Goal: Task Accomplishment & Management: Manage account settings

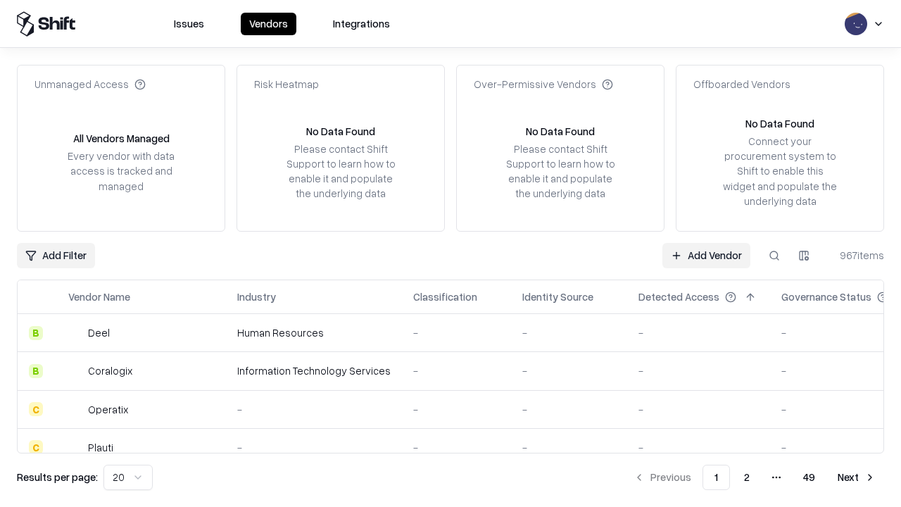
click at [706, 255] on link "Add Vendor" at bounding box center [706, 255] width 88 height 25
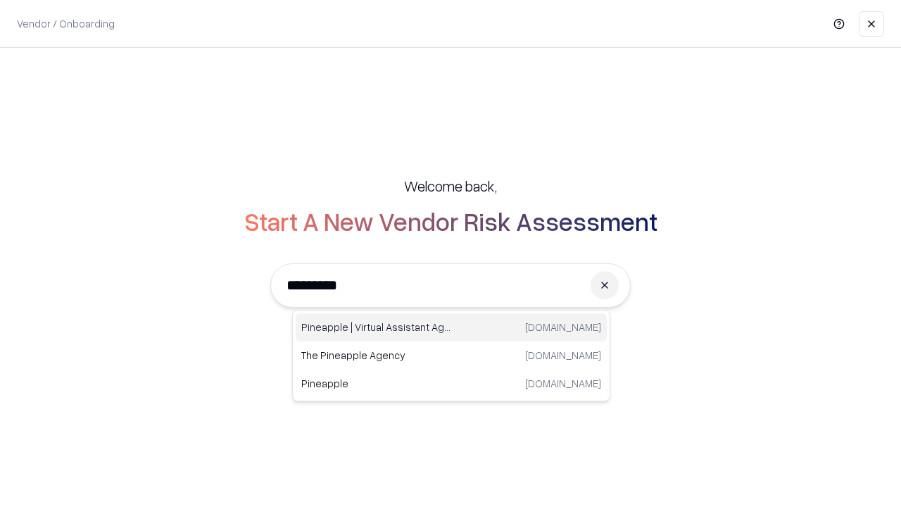
click at [451, 327] on div "Pineapple | Virtual Assistant Agency [DOMAIN_NAME]" at bounding box center [451, 327] width 311 height 28
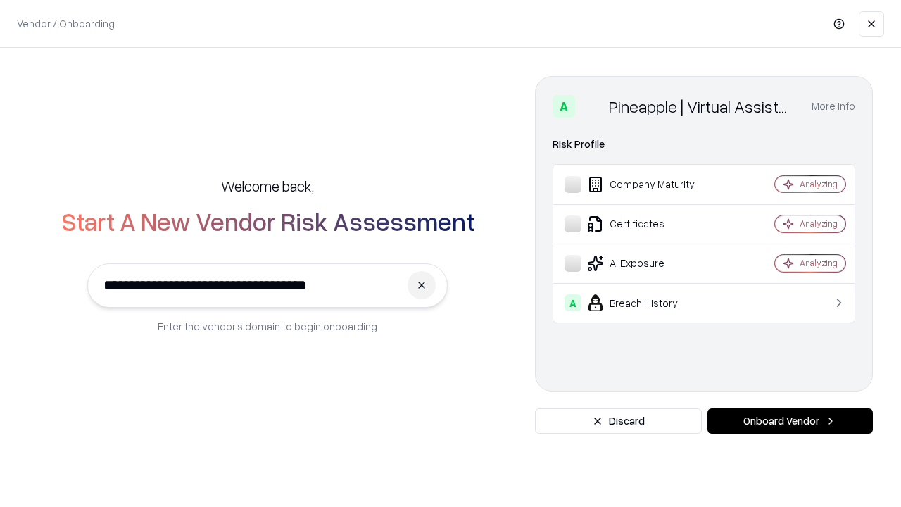
type input "**********"
click at [789, 421] on button "Onboard Vendor" at bounding box center [789, 420] width 165 height 25
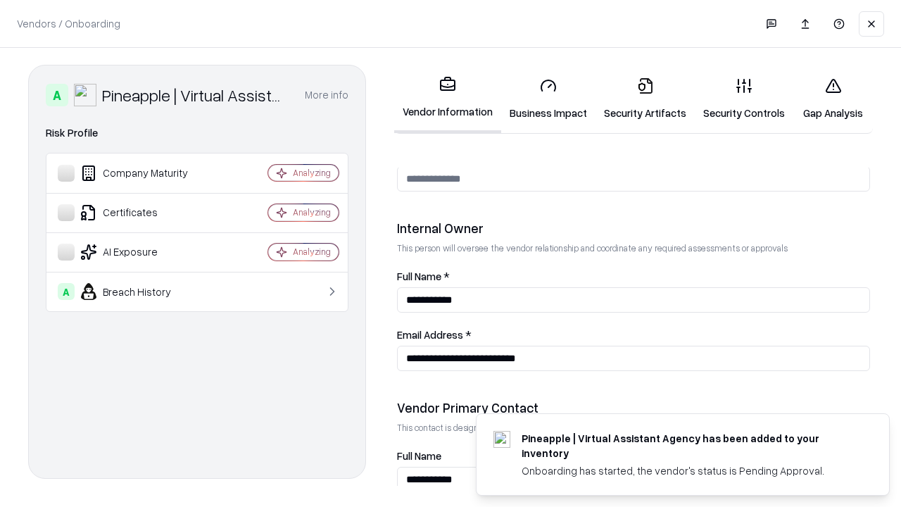
scroll to position [729, 0]
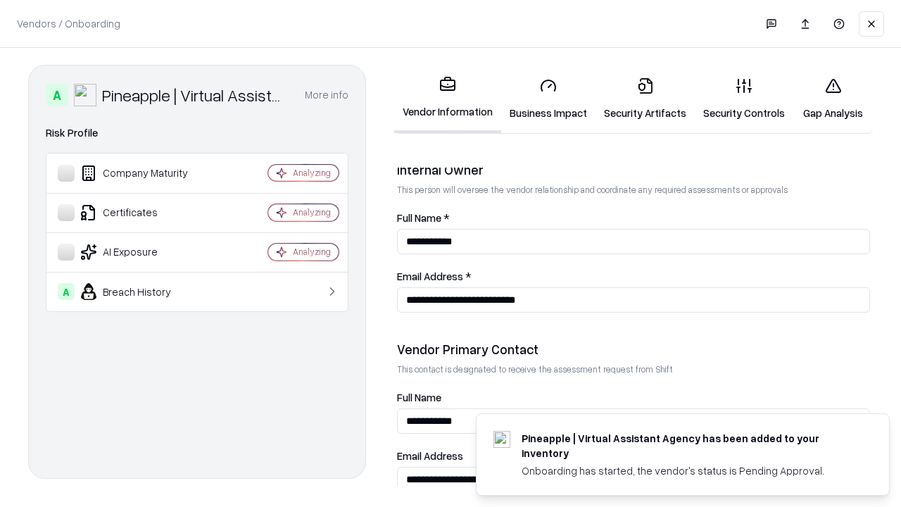
click at [645, 99] on link "Security Artifacts" at bounding box center [644, 98] width 99 height 65
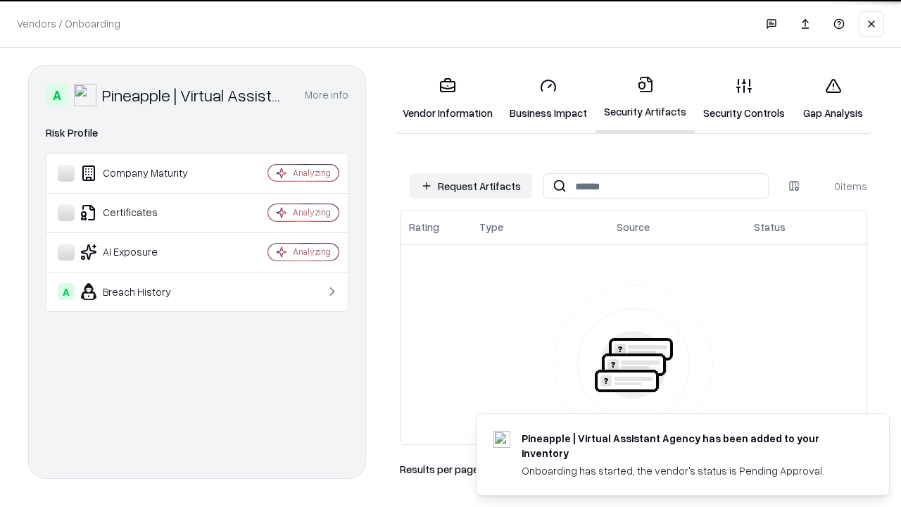
click at [471, 186] on button "Request Artifacts" at bounding box center [471, 185] width 122 height 25
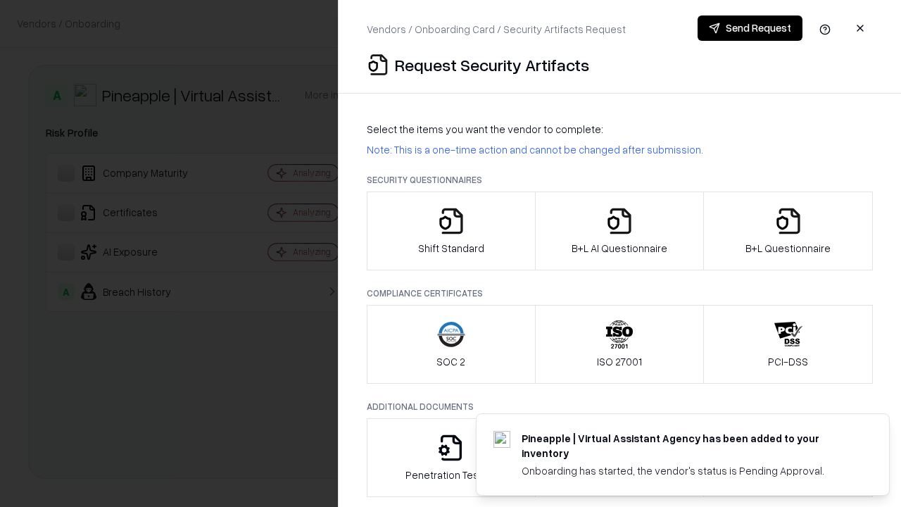
click at [787, 231] on icon "button" at bounding box center [788, 221] width 28 height 28
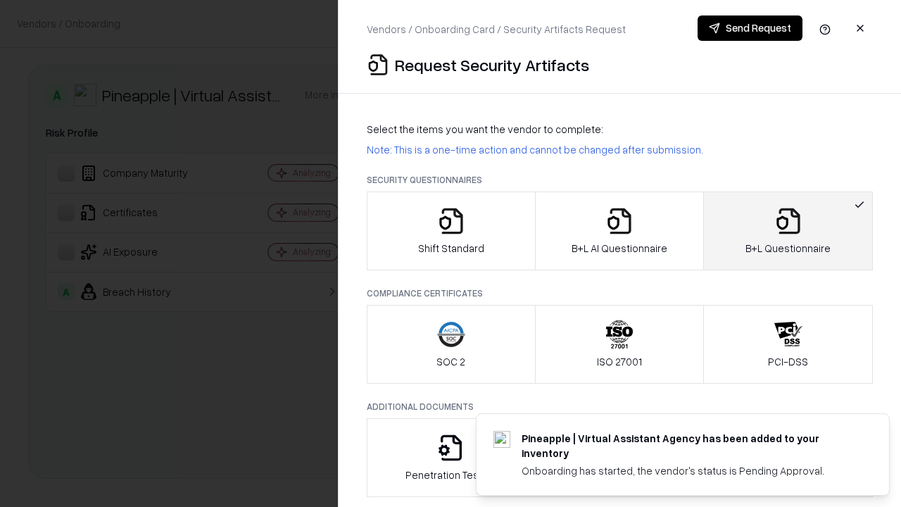
click at [618, 231] on icon "button" at bounding box center [619, 221] width 28 height 28
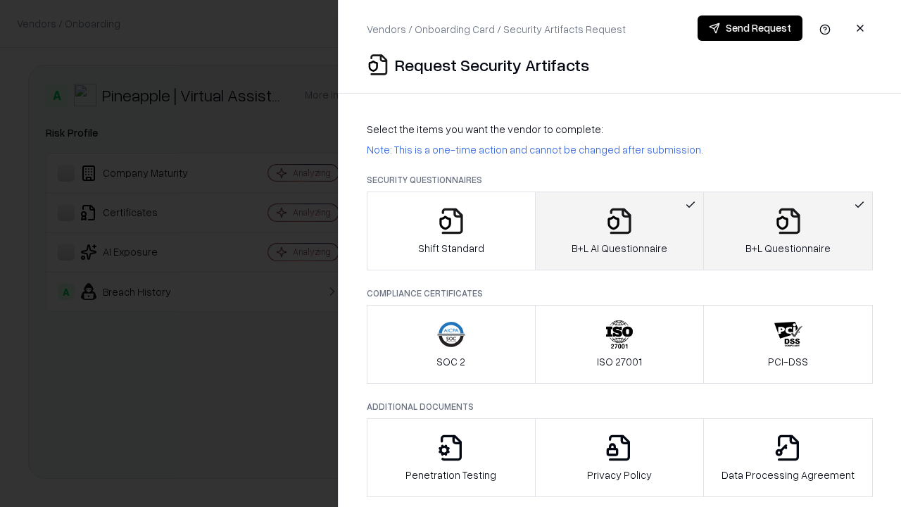
click at [749, 28] on button "Send Request" at bounding box center [749, 27] width 105 height 25
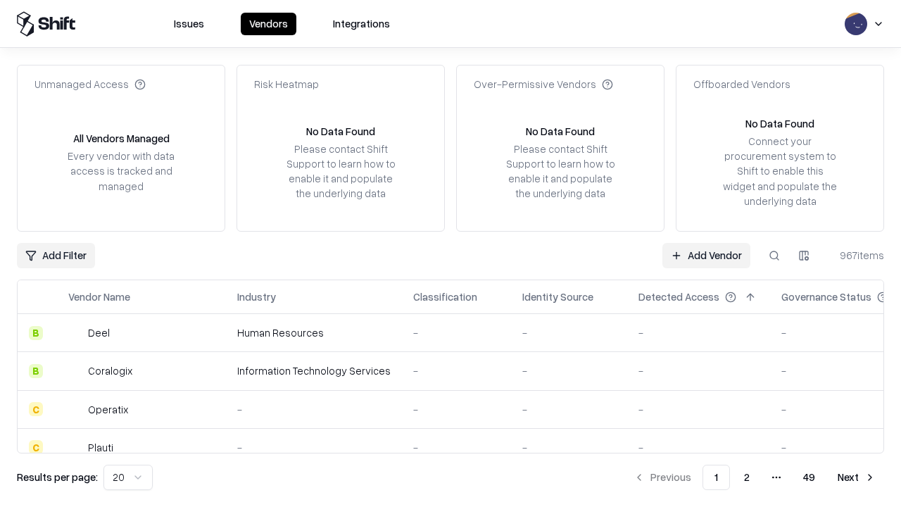
click at [774, 255] on button at bounding box center [773, 255] width 25 height 25
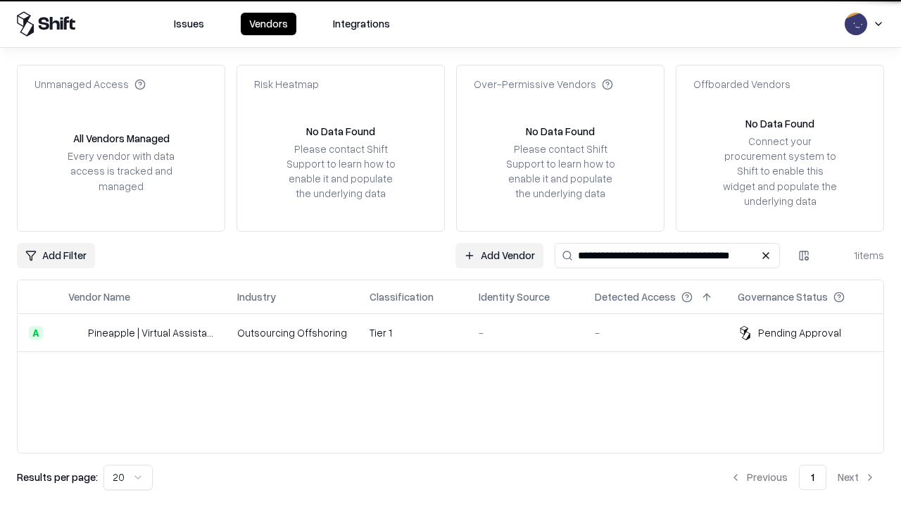
type input "**********"
click at [459, 332] on td "Tier 1" at bounding box center [412, 333] width 109 height 38
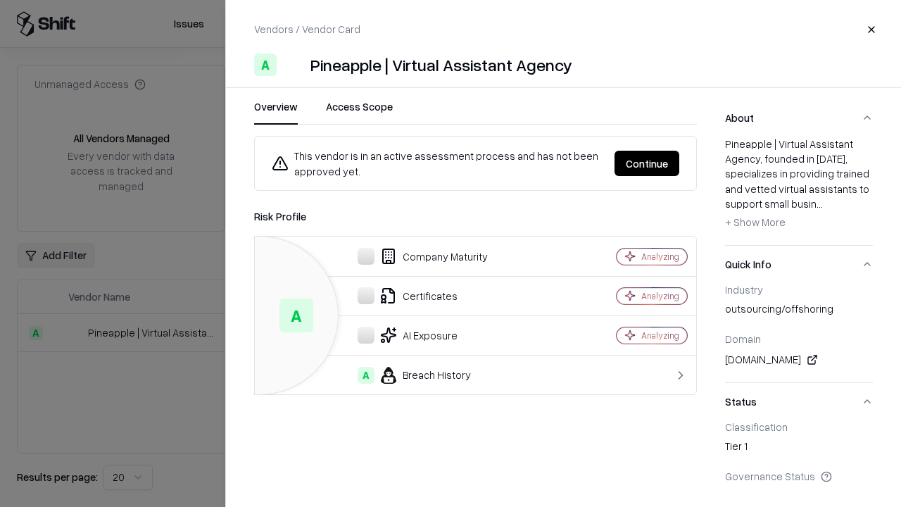
click at [647, 163] on button "Continue" at bounding box center [646, 163] width 65 height 25
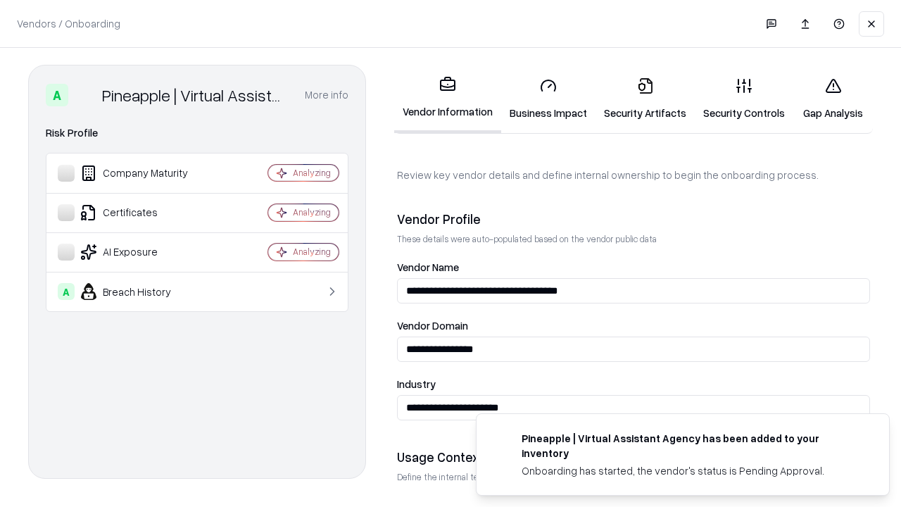
click at [645, 99] on link "Security Artifacts" at bounding box center [644, 98] width 99 height 65
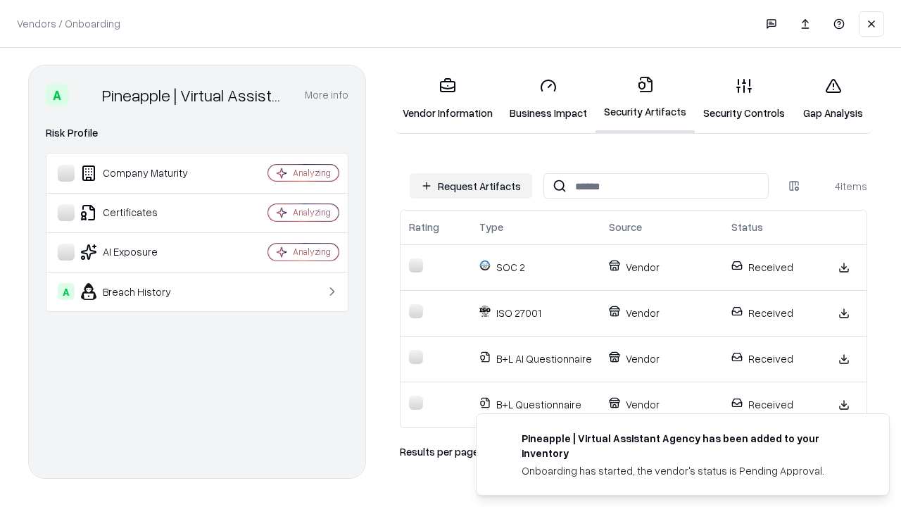
click at [832, 99] on link "Gap Analysis" at bounding box center [833, 98] width 80 height 65
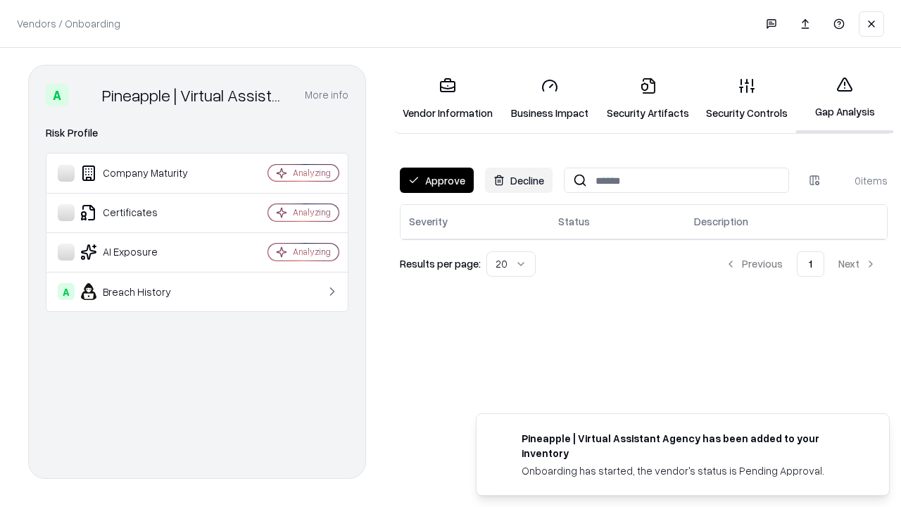
click at [436, 180] on button "Approve" at bounding box center [437, 179] width 74 height 25
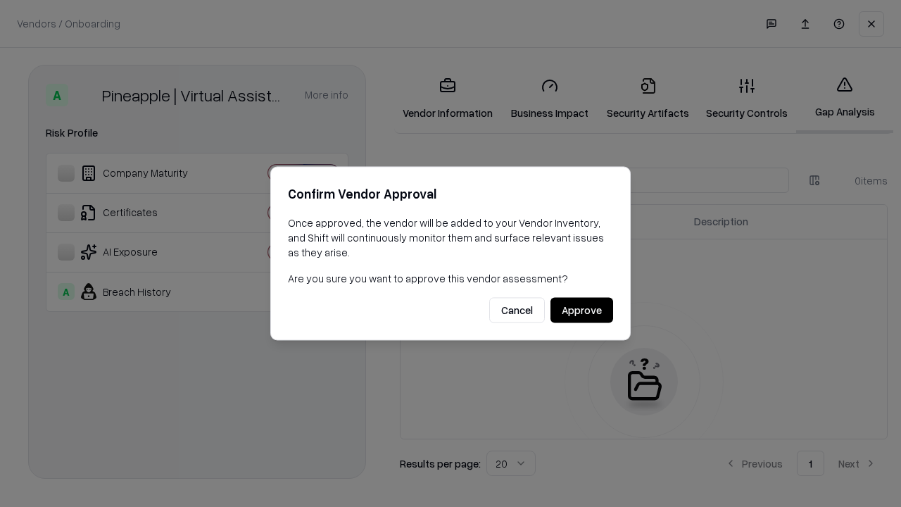
click at [581, 310] on button "Approve" at bounding box center [581, 310] width 63 height 25
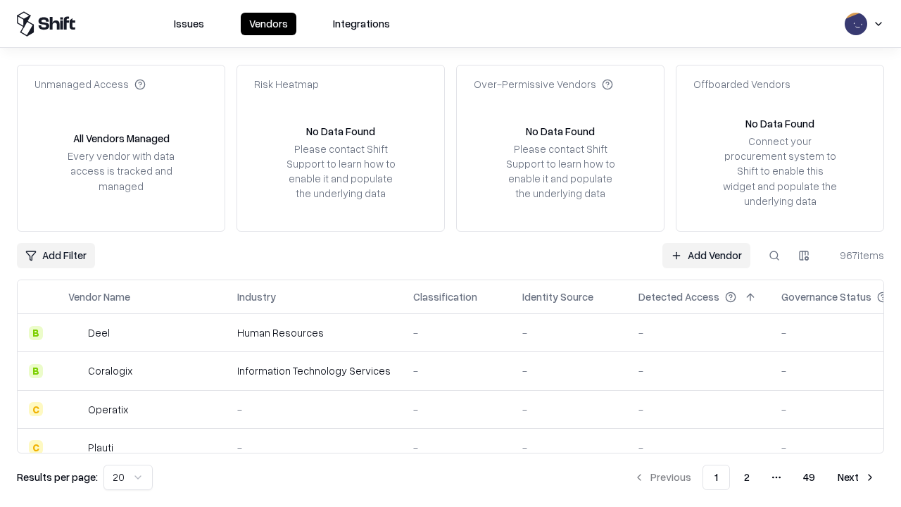
type input "**********"
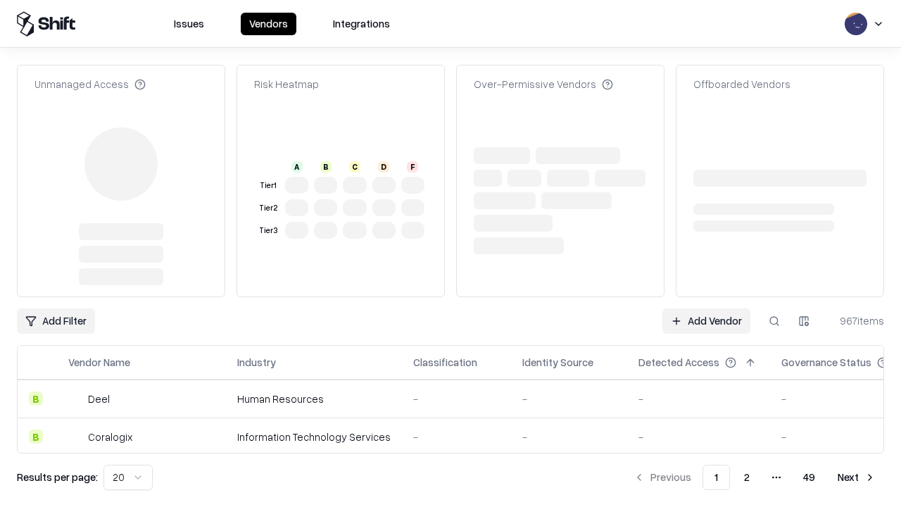
click at [706, 308] on link "Add Vendor" at bounding box center [706, 320] width 88 height 25
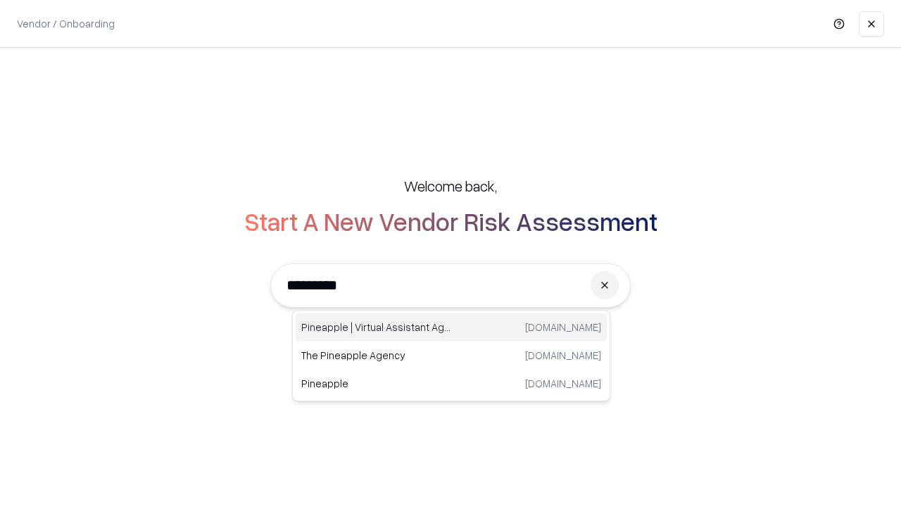
click at [451, 327] on div "Pineapple | Virtual Assistant Agency [DOMAIN_NAME]" at bounding box center [451, 327] width 311 height 28
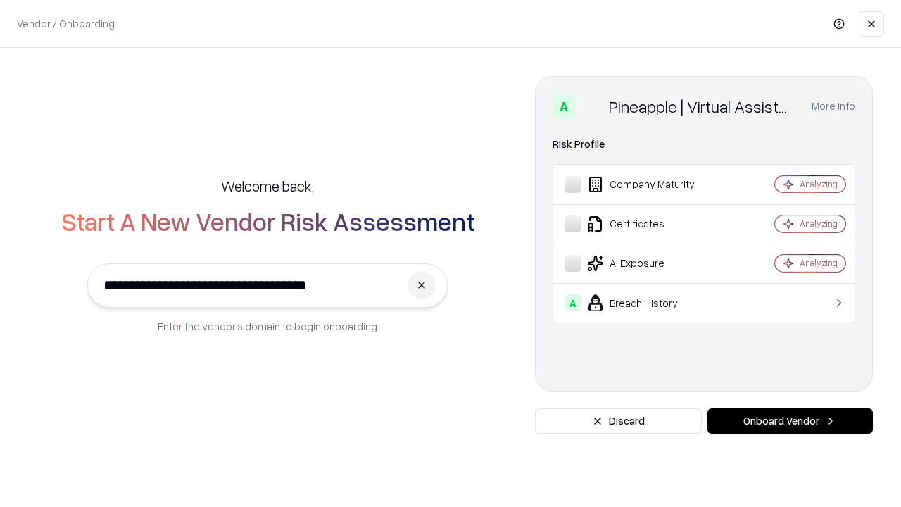
type input "**********"
click at [789, 421] on button "Onboard Vendor" at bounding box center [789, 420] width 165 height 25
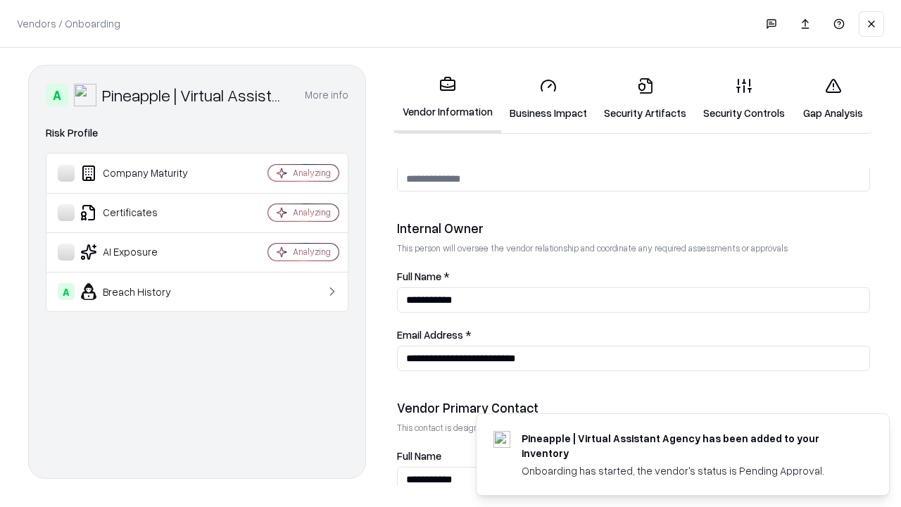
scroll to position [729, 0]
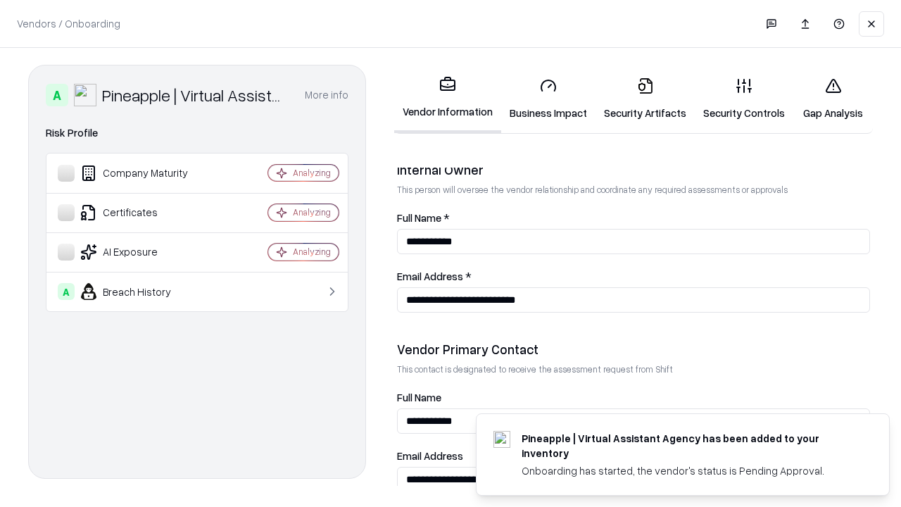
click at [832, 99] on link "Gap Analysis" at bounding box center [833, 98] width 80 height 65
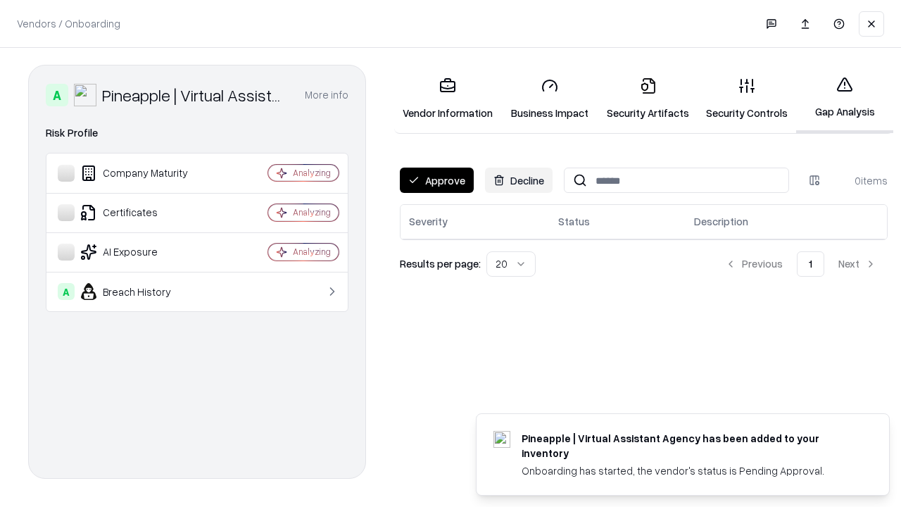
click at [436, 180] on button "Approve" at bounding box center [437, 179] width 74 height 25
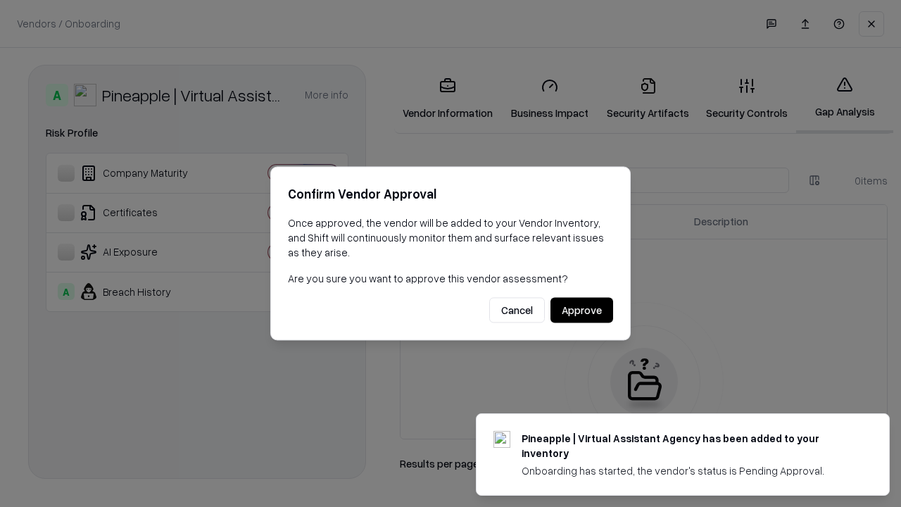
click at [581, 310] on button "Approve" at bounding box center [581, 310] width 63 height 25
